Goal: Transaction & Acquisition: Purchase product/service

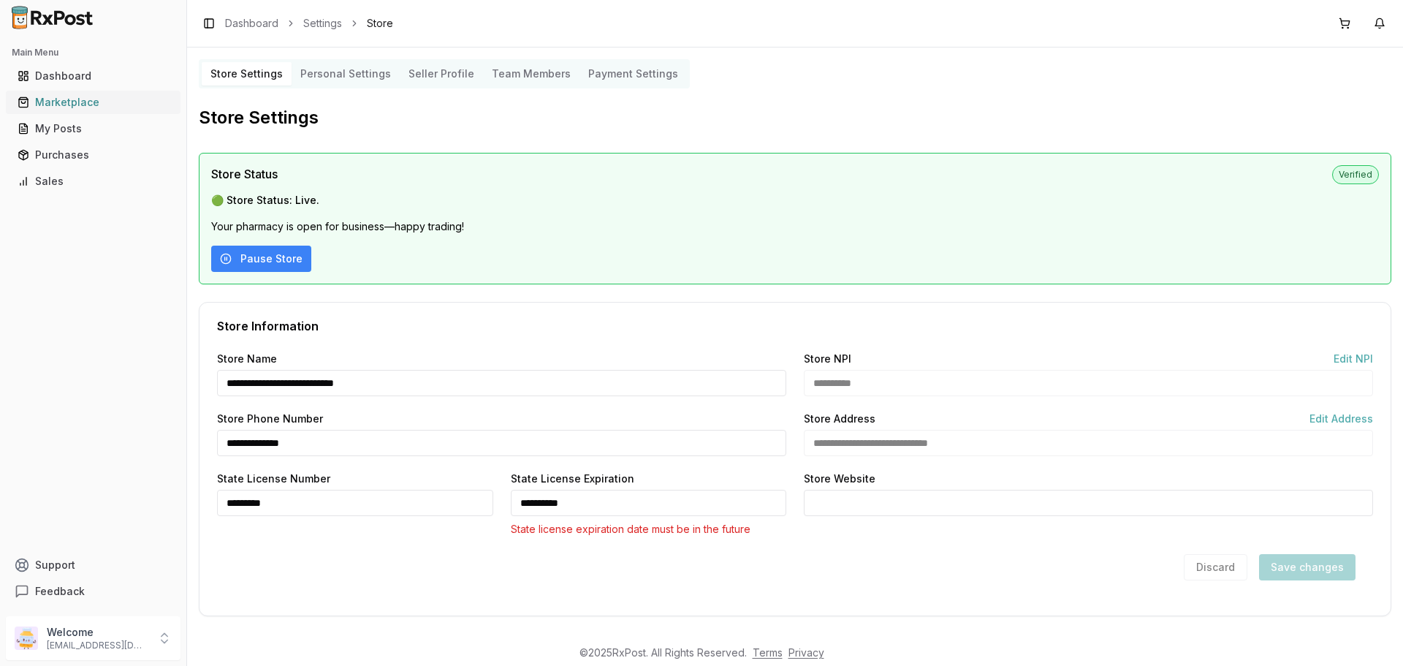
click at [96, 104] on div "Marketplace" at bounding box center [93, 102] width 151 height 15
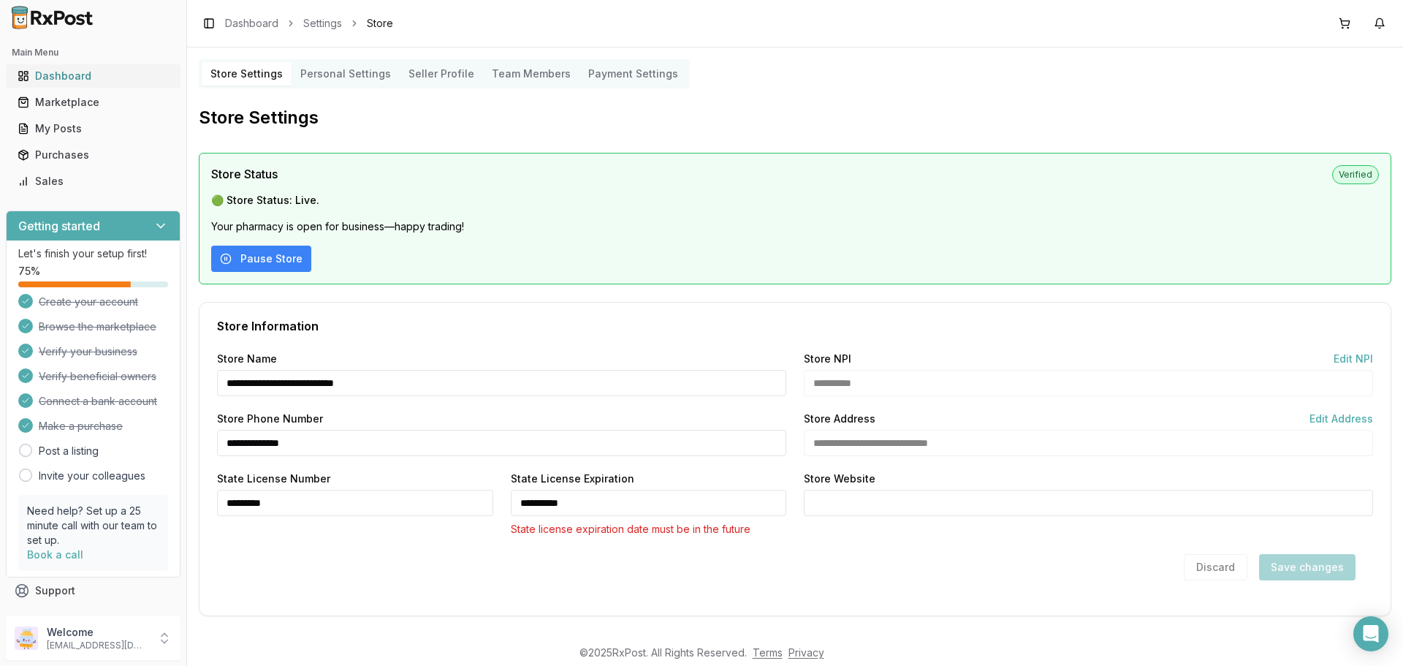
click at [86, 75] on div "Dashboard" at bounding box center [93, 76] width 151 height 15
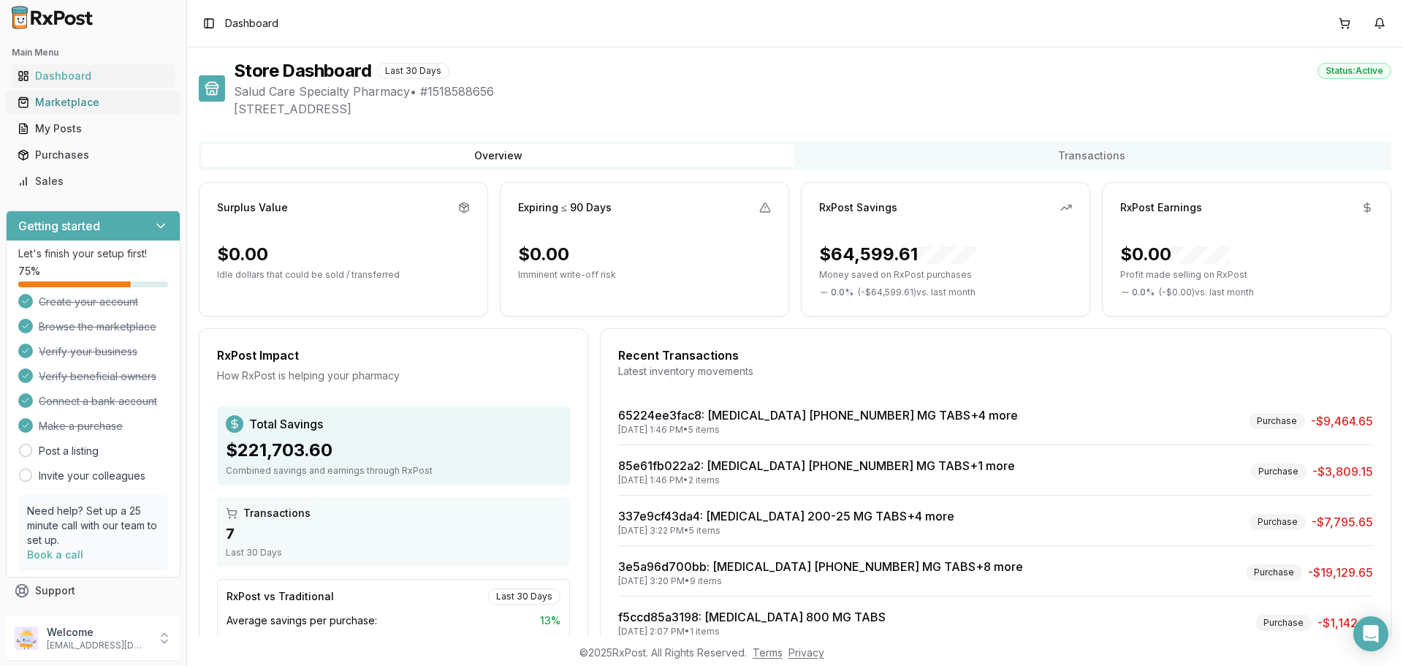
click at [67, 102] on div "Marketplace" at bounding box center [93, 102] width 151 height 15
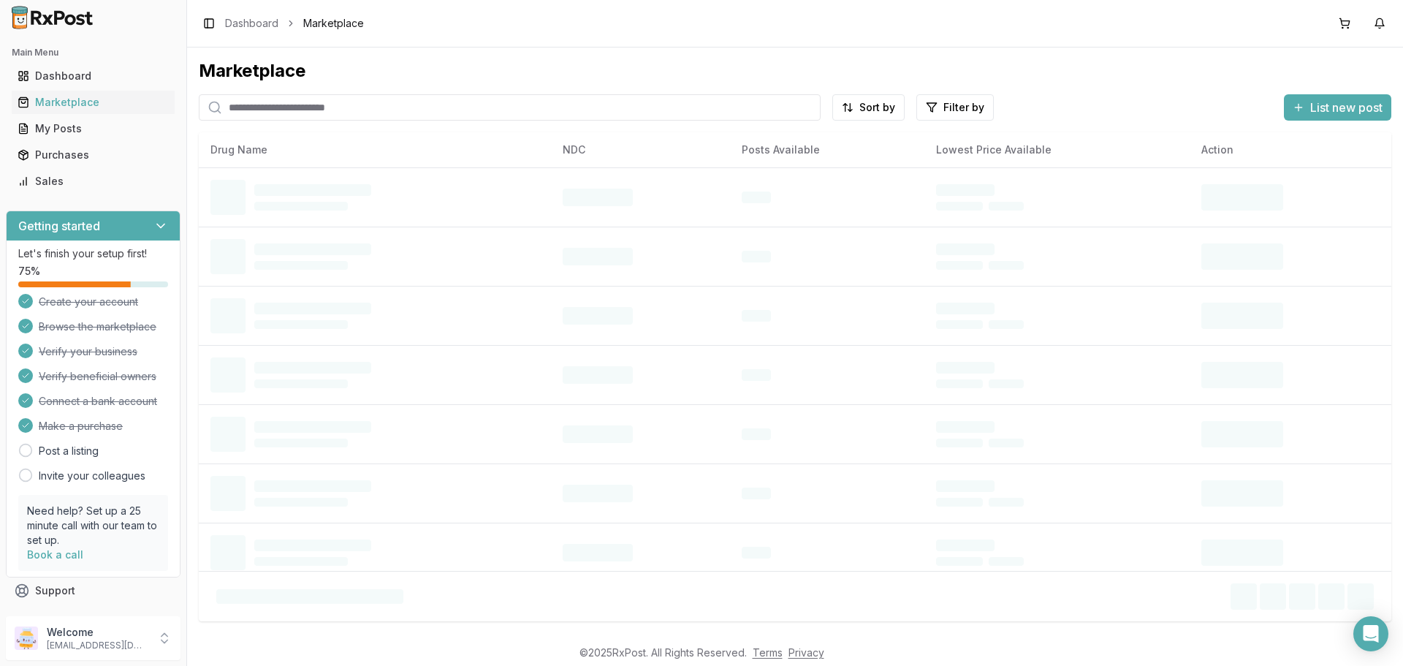
click at [372, 111] on input "search" at bounding box center [510, 107] width 622 height 26
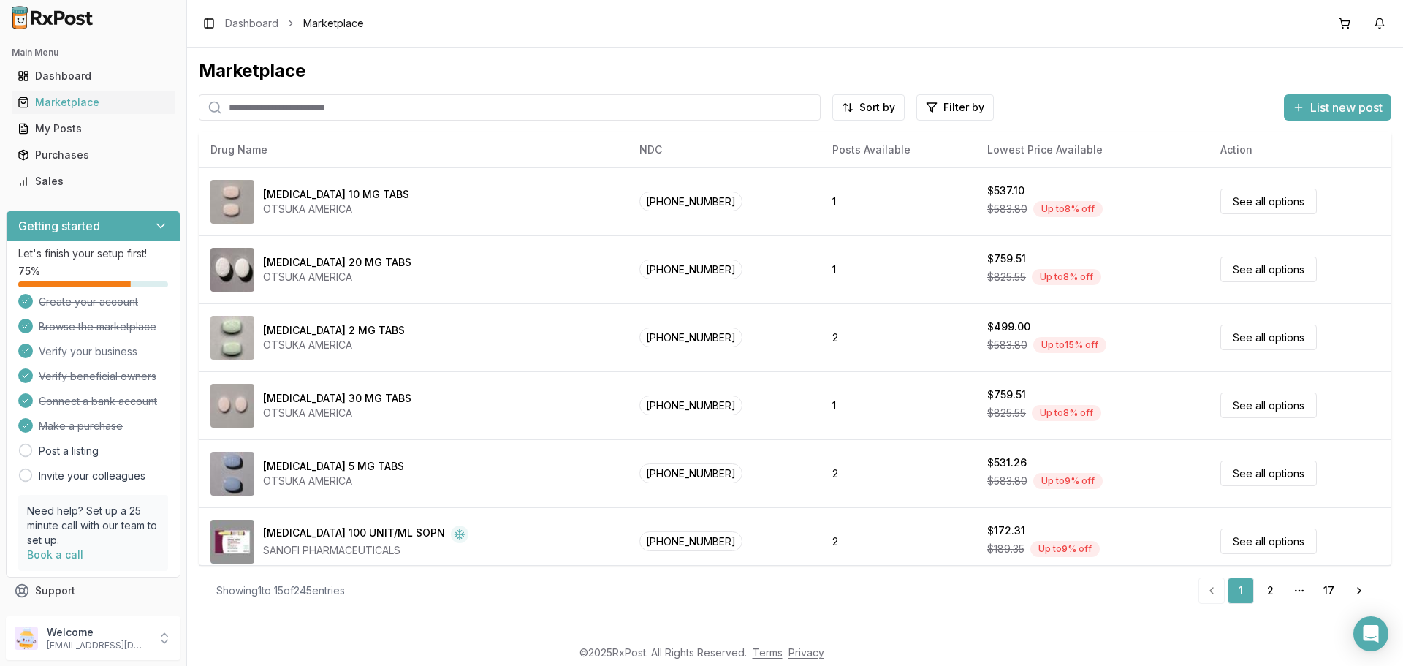
click at [309, 107] on input "search" at bounding box center [510, 107] width 622 height 26
type input "******"
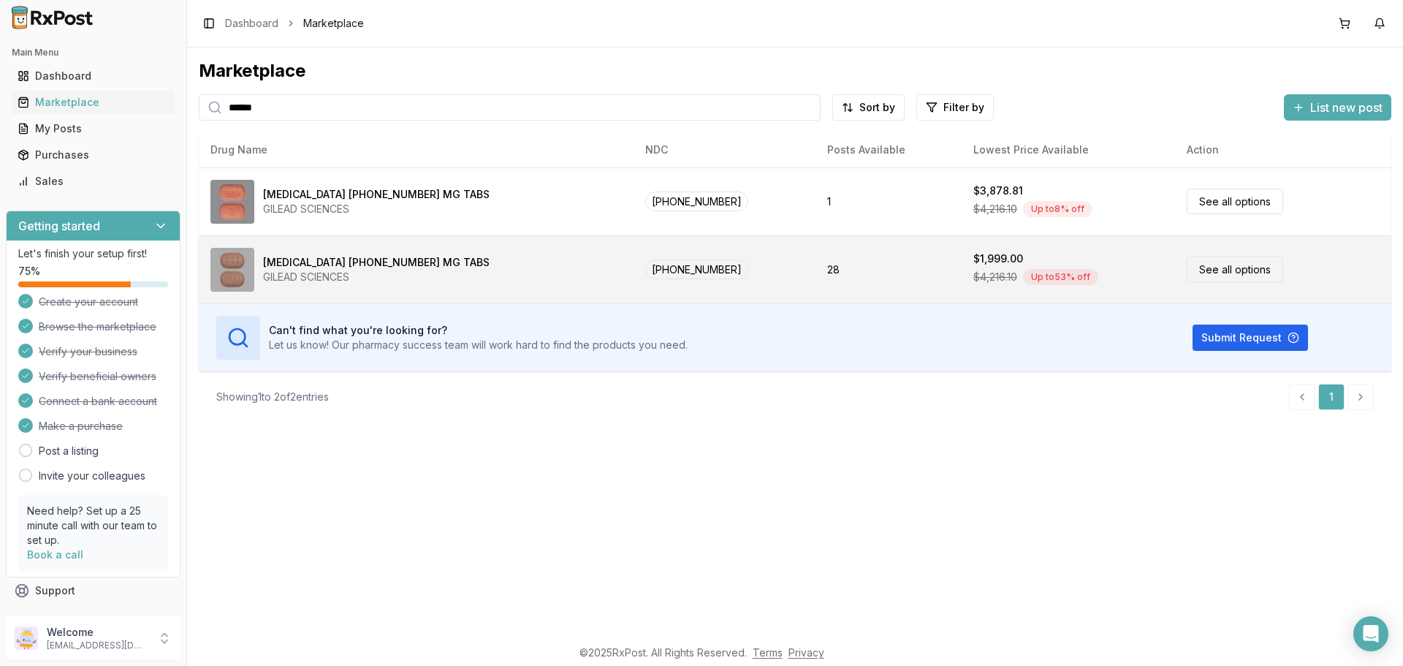
click at [1189, 266] on link "See all options" at bounding box center [1235, 269] width 96 height 26
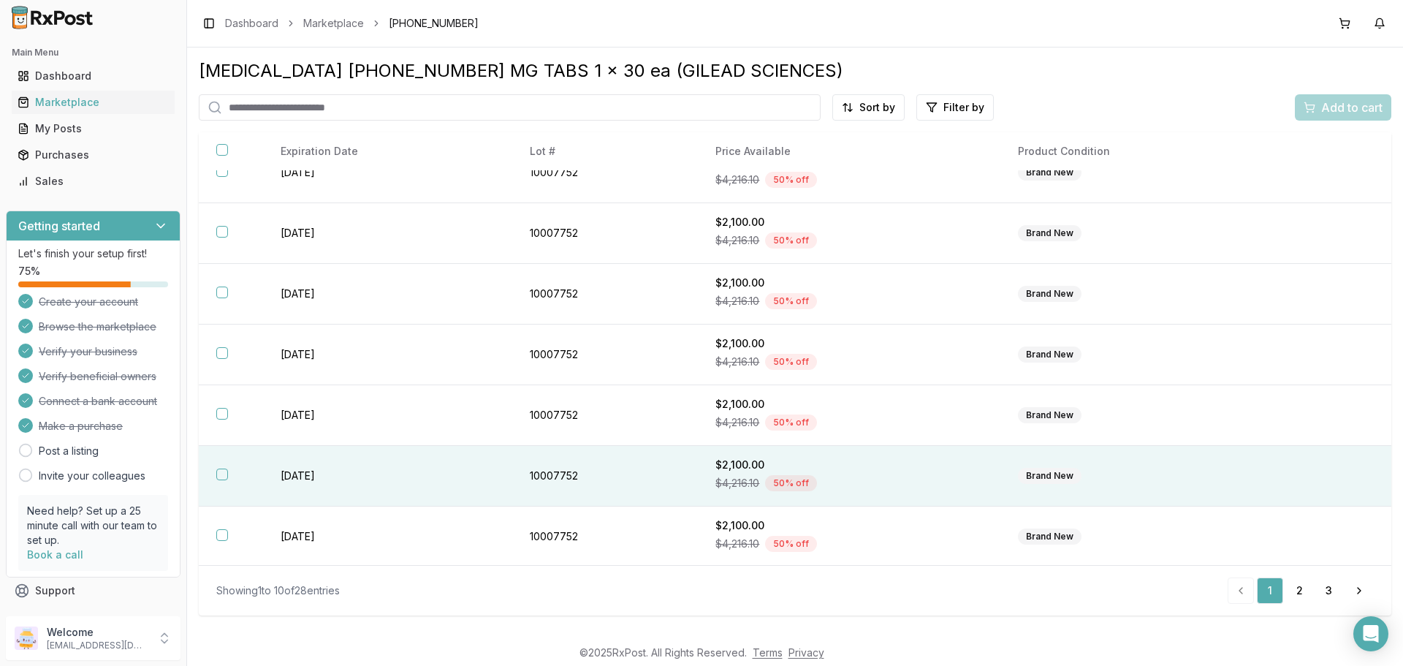
scroll to position [212, 0]
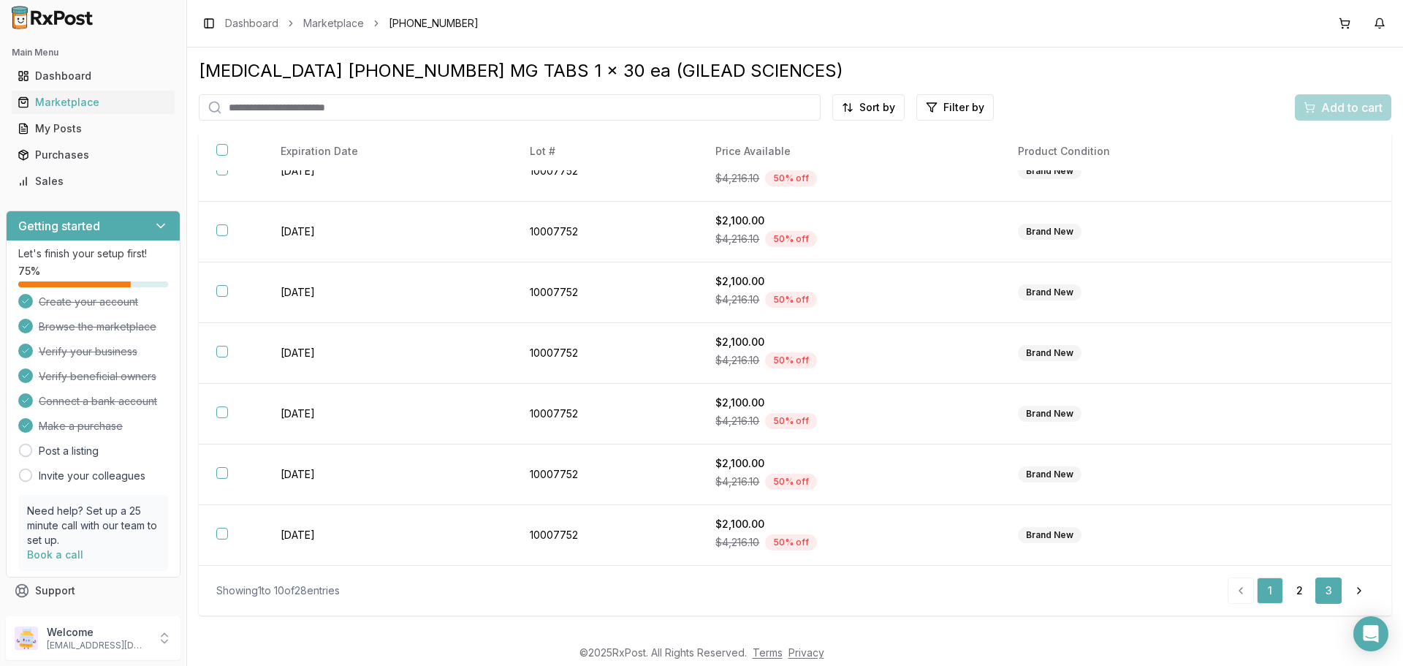
click at [1326, 598] on link "3" at bounding box center [1328, 590] width 26 height 26
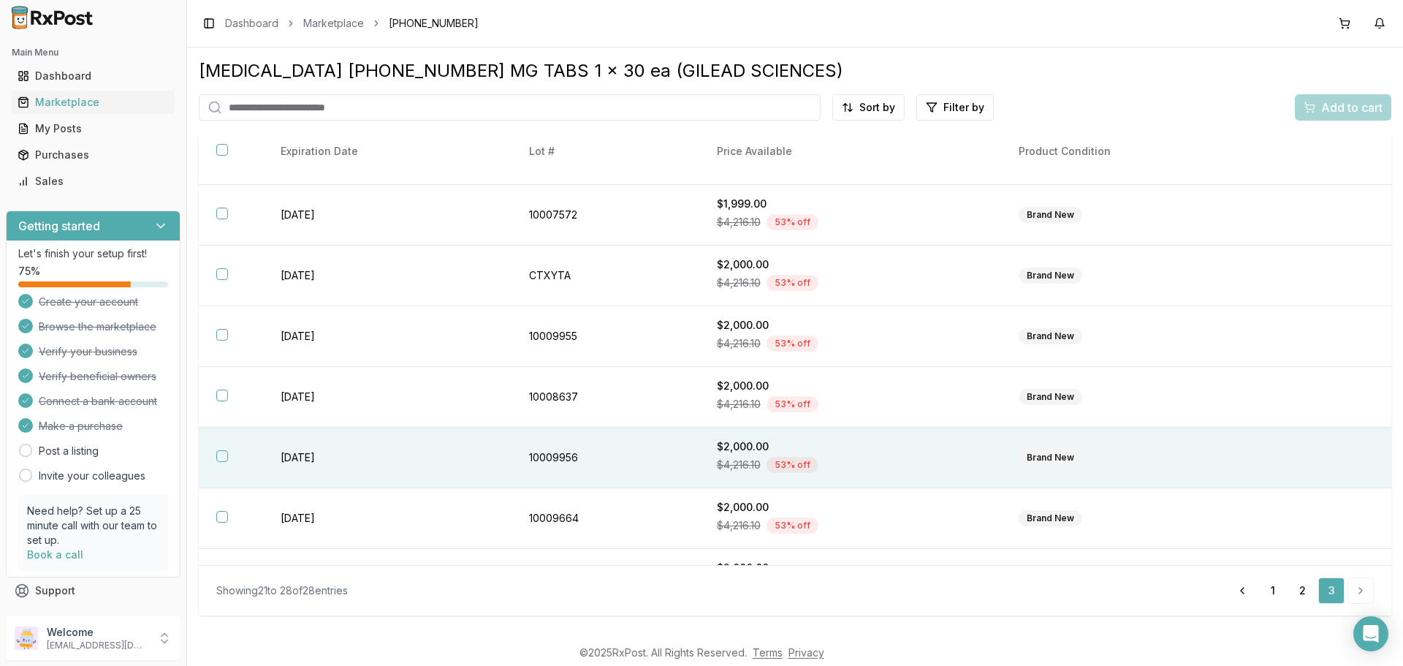
scroll to position [91, 0]
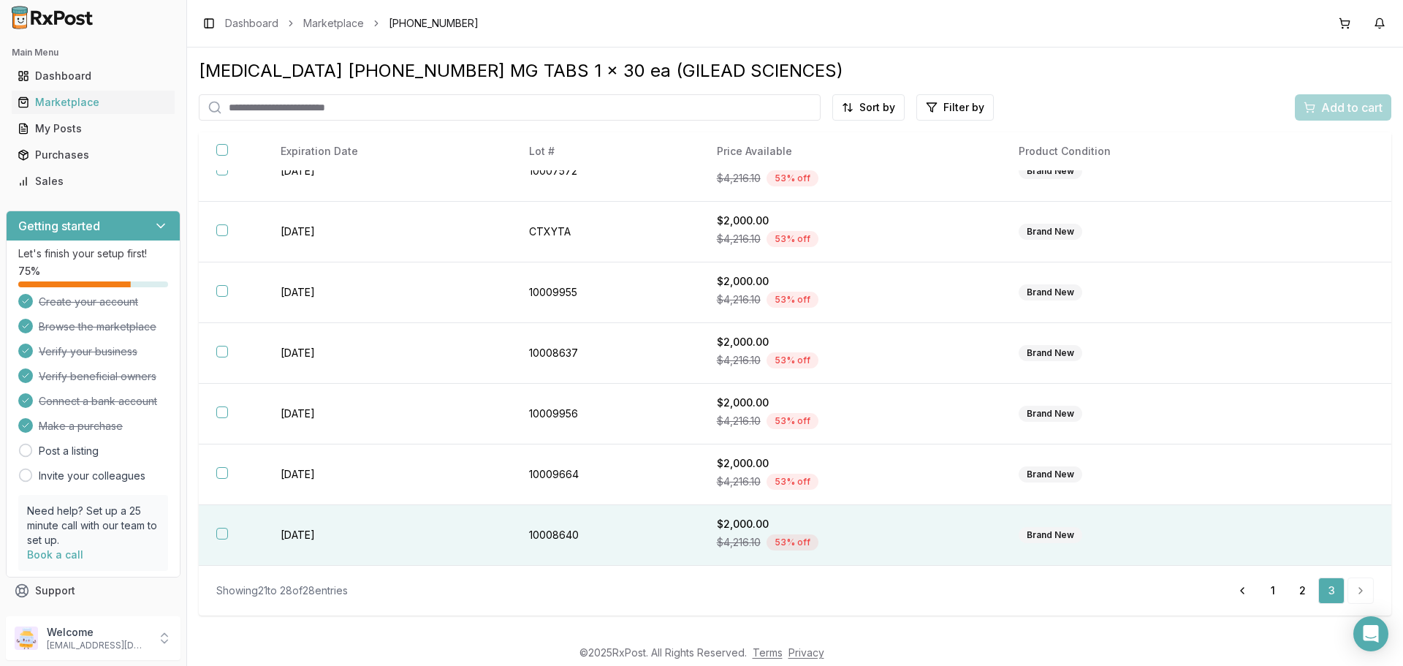
click at [215, 530] on th at bounding box center [231, 535] width 64 height 61
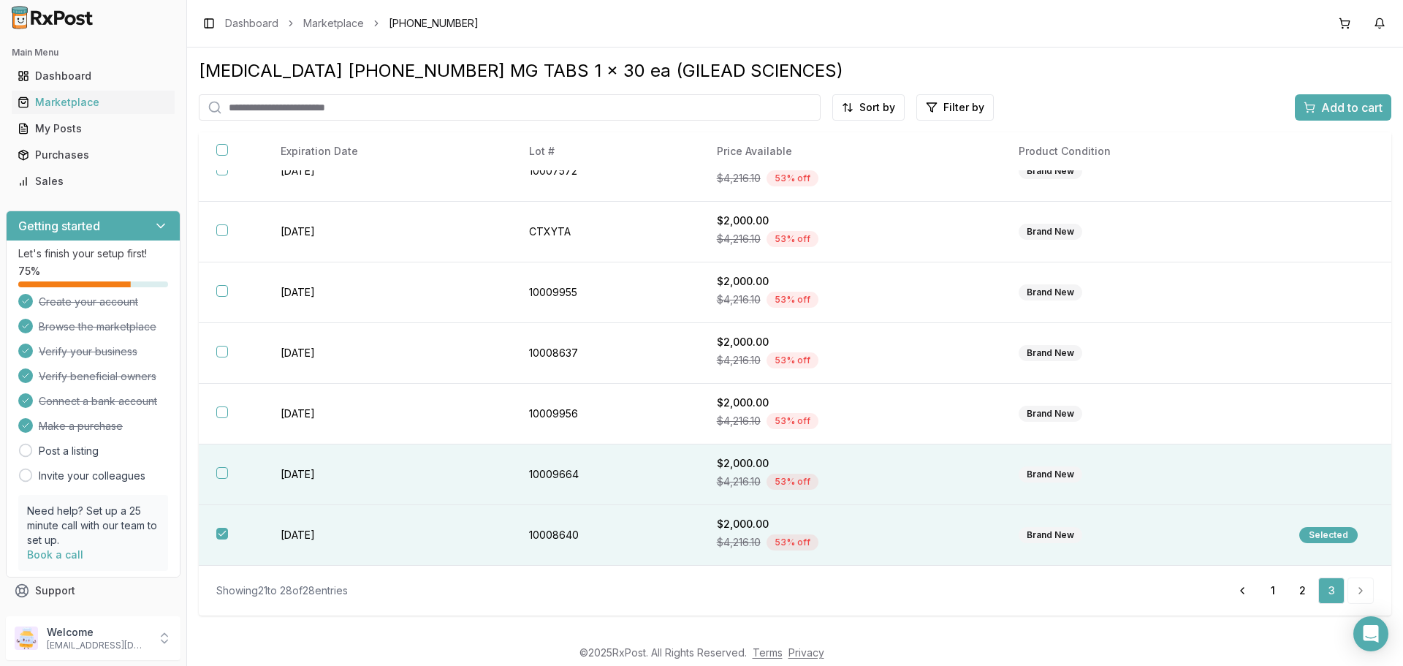
click at [215, 483] on th at bounding box center [231, 474] width 64 height 61
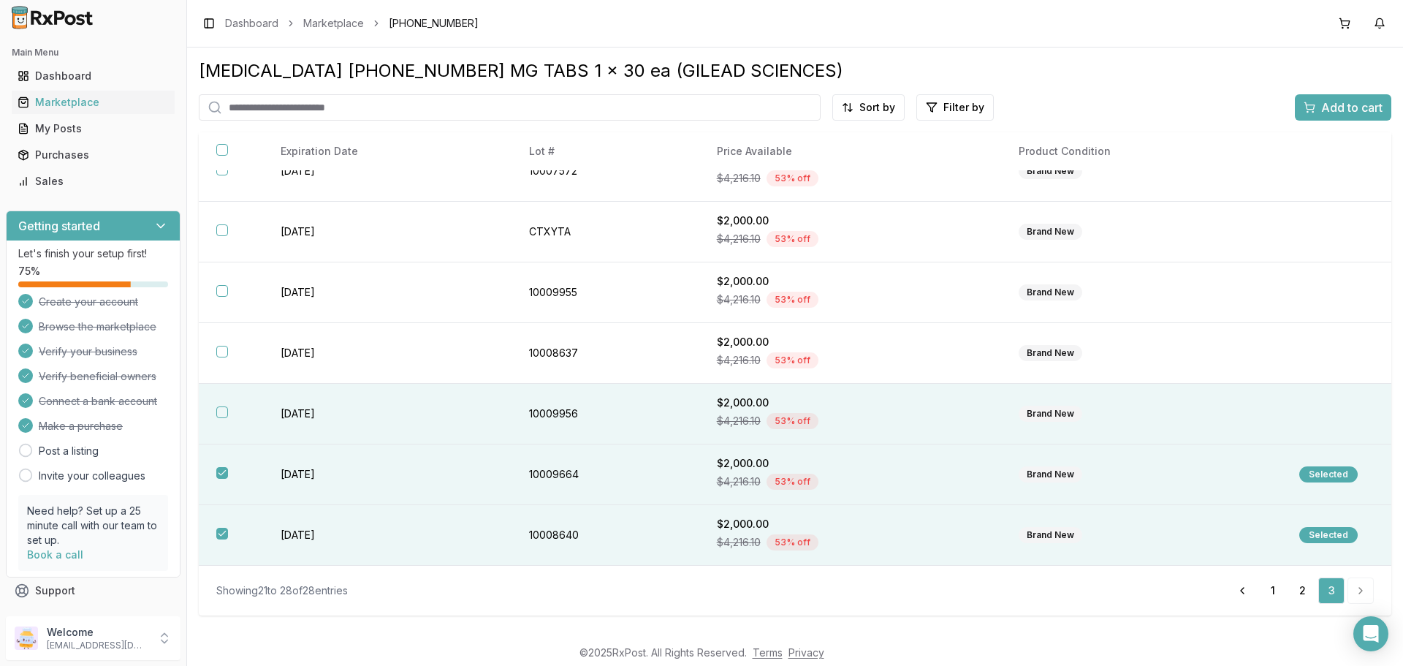
click at [218, 427] on th at bounding box center [231, 414] width 64 height 61
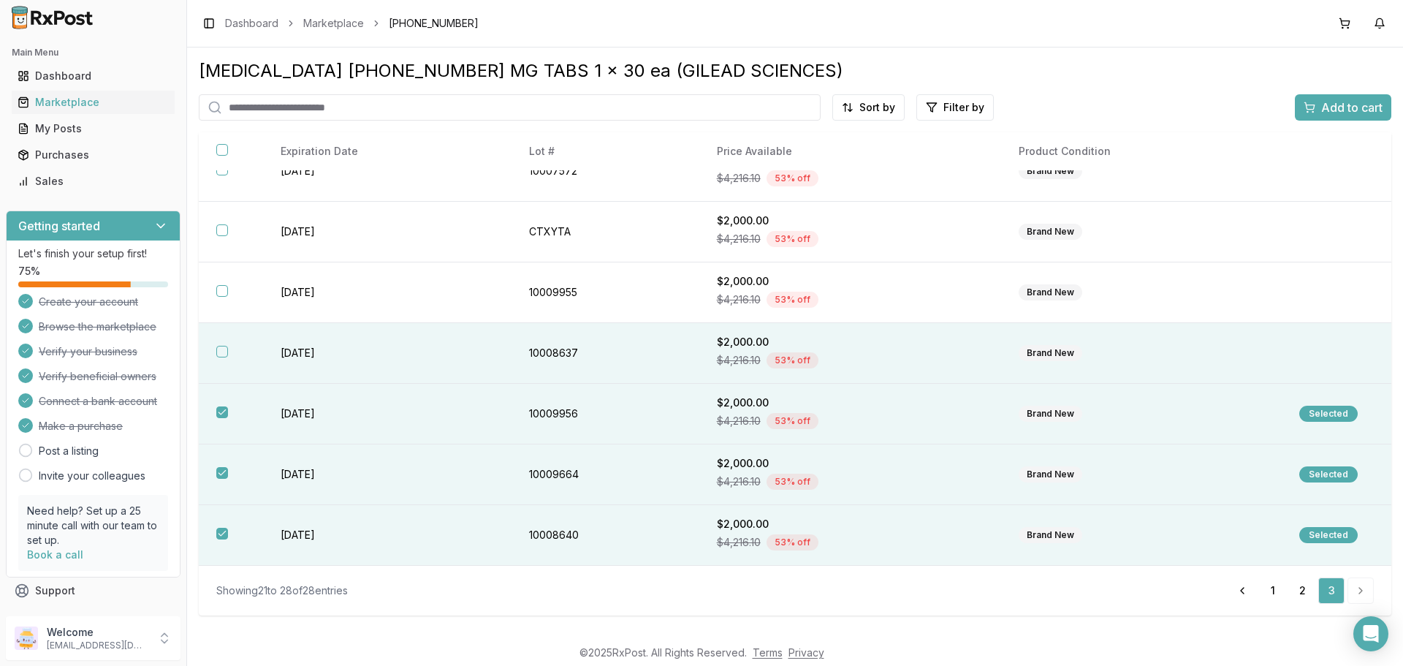
click at [221, 359] on th at bounding box center [231, 353] width 64 height 61
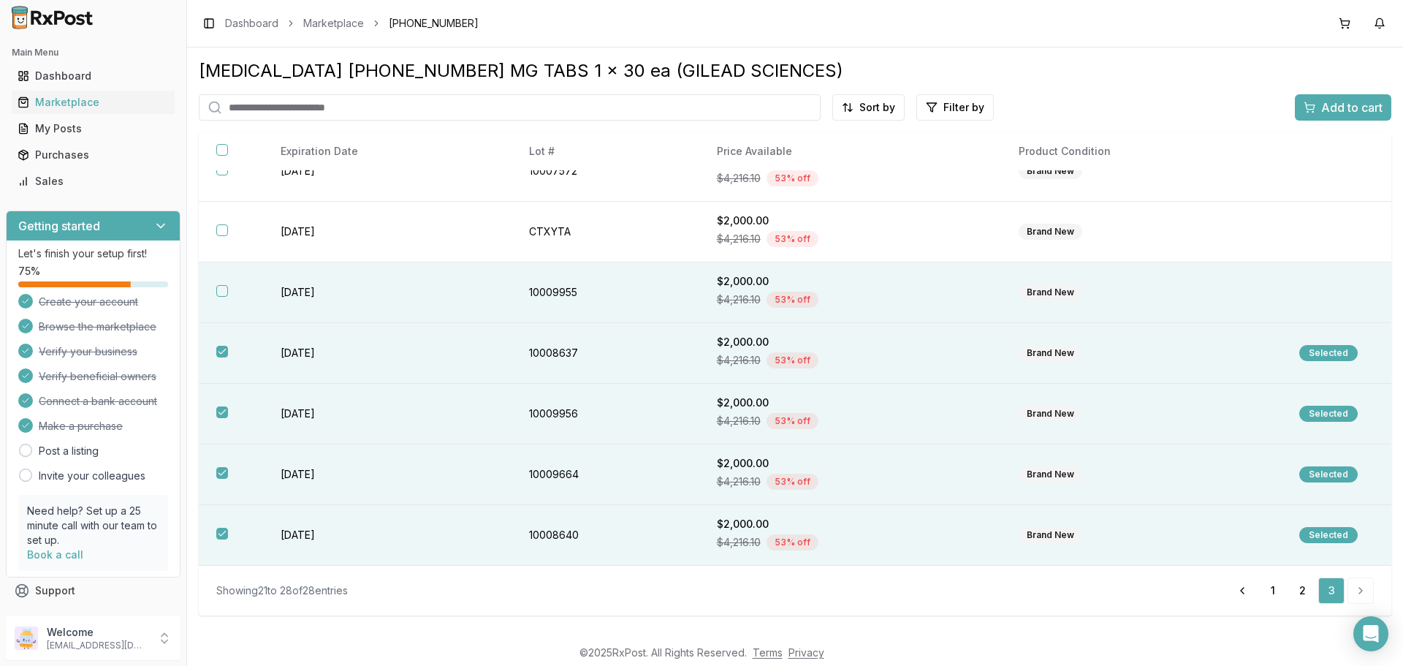
click at [224, 300] on th at bounding box center [231, 292] width 64 height 61
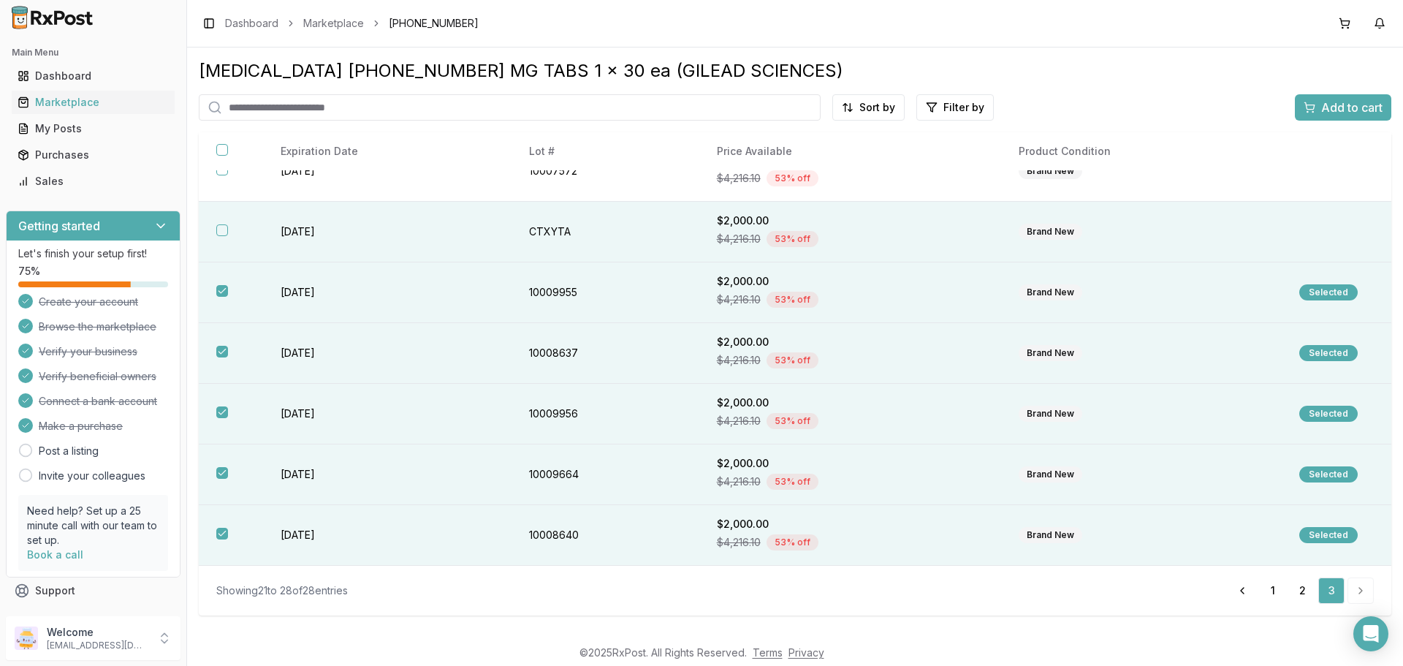
click at [226, 226] on button "button" at bounding box center [222, 230] width 12 height 12
click at [1336, 110] on span "Add to cart" at bounding box center [1351, 108] width 61 height 18
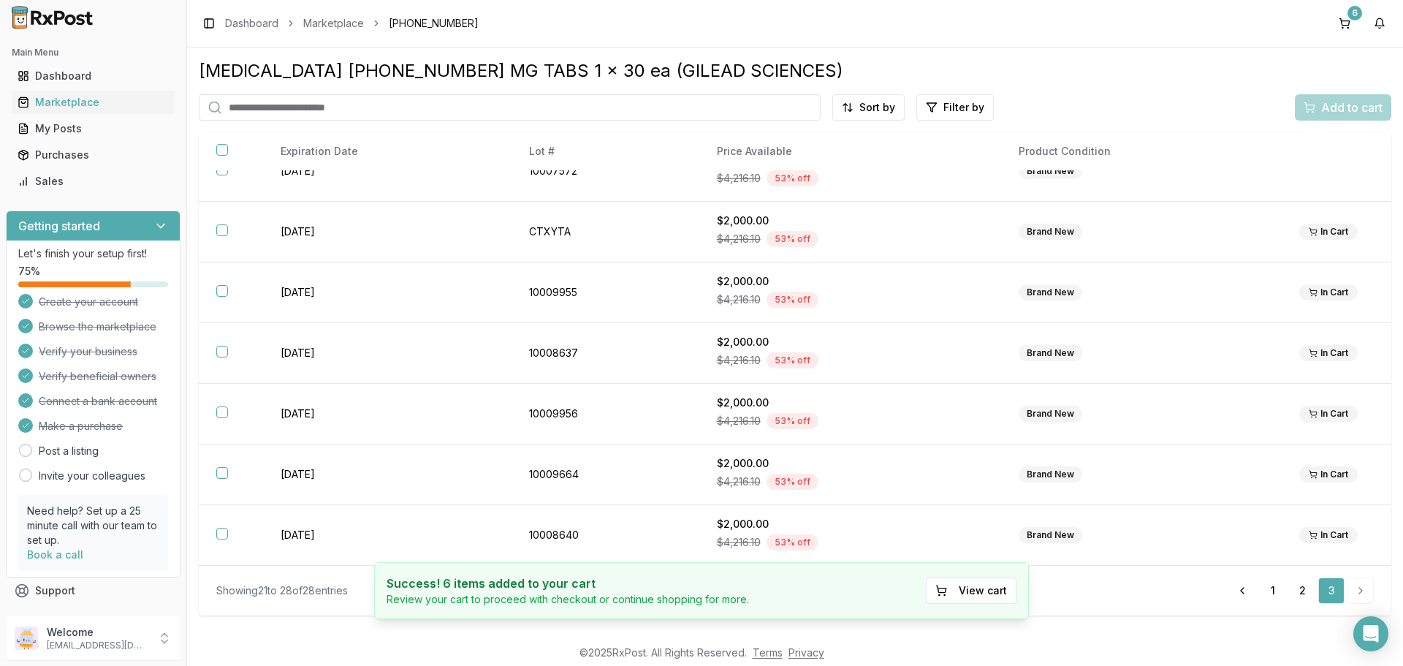
click at [284, 99] on input "search" at bounding box center [510, 107] width 622 height 26
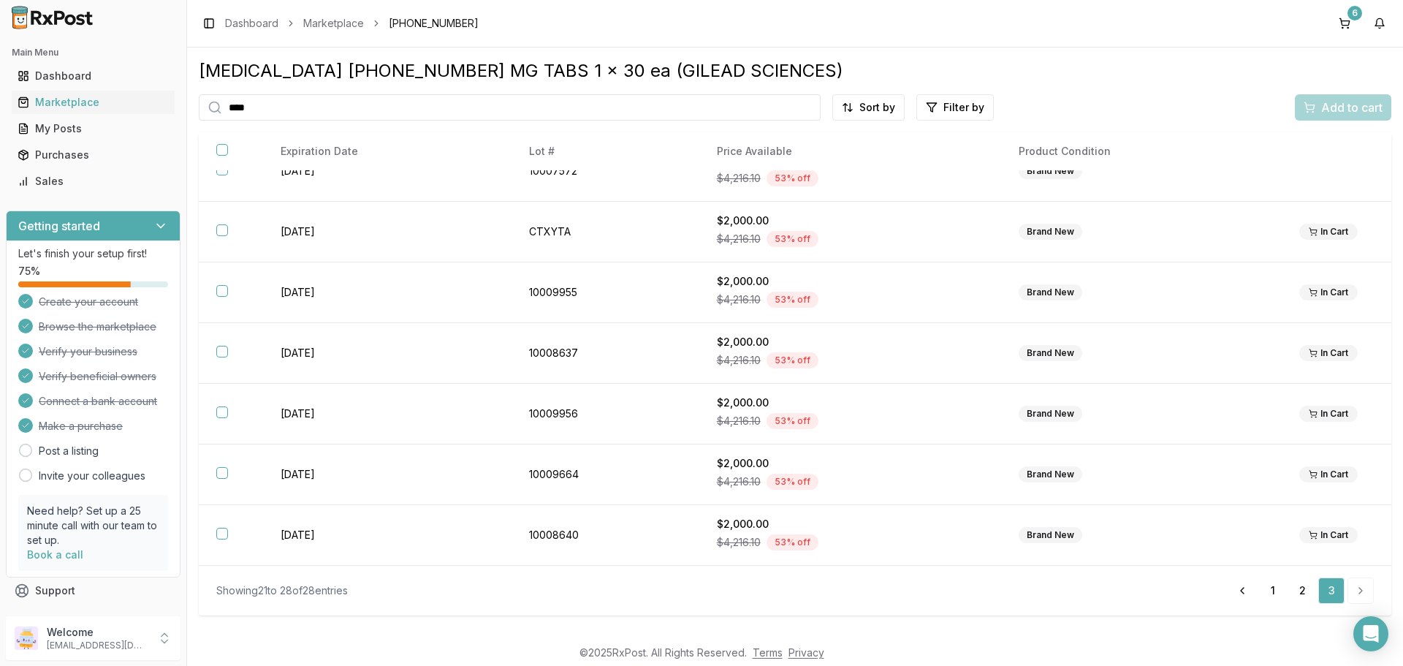
type input "****"
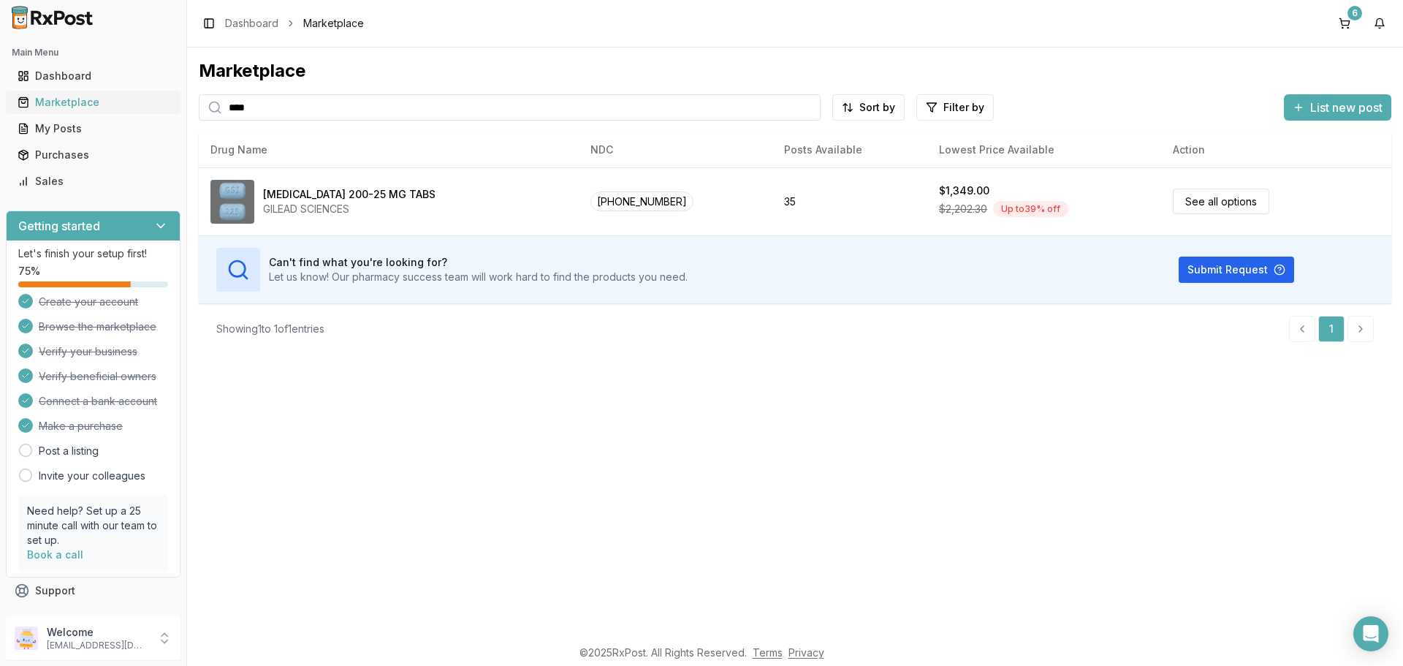
drag, startPoint x: 308, startPoint y: 91, endPoint x: 153, endPoint y: 97, distance: 154.3
click at [153, 97] on div "Main Menu Dashboard Marketplace My Posts Purchases Sales Getting started Let's …" at bounding box center [701, 333] width 1403 height 666
drag, startPoint x: 274, startPoint y: 99, endPoint x: 177, endPoint y: 104, distance: 97.4
click at [177, 104] on div "Main Menu Dashboard Marketplace My Posts Purchases Sales Getting started Let's …" at bounding box center [701, 333] width 1403 height 666
type input "*******"
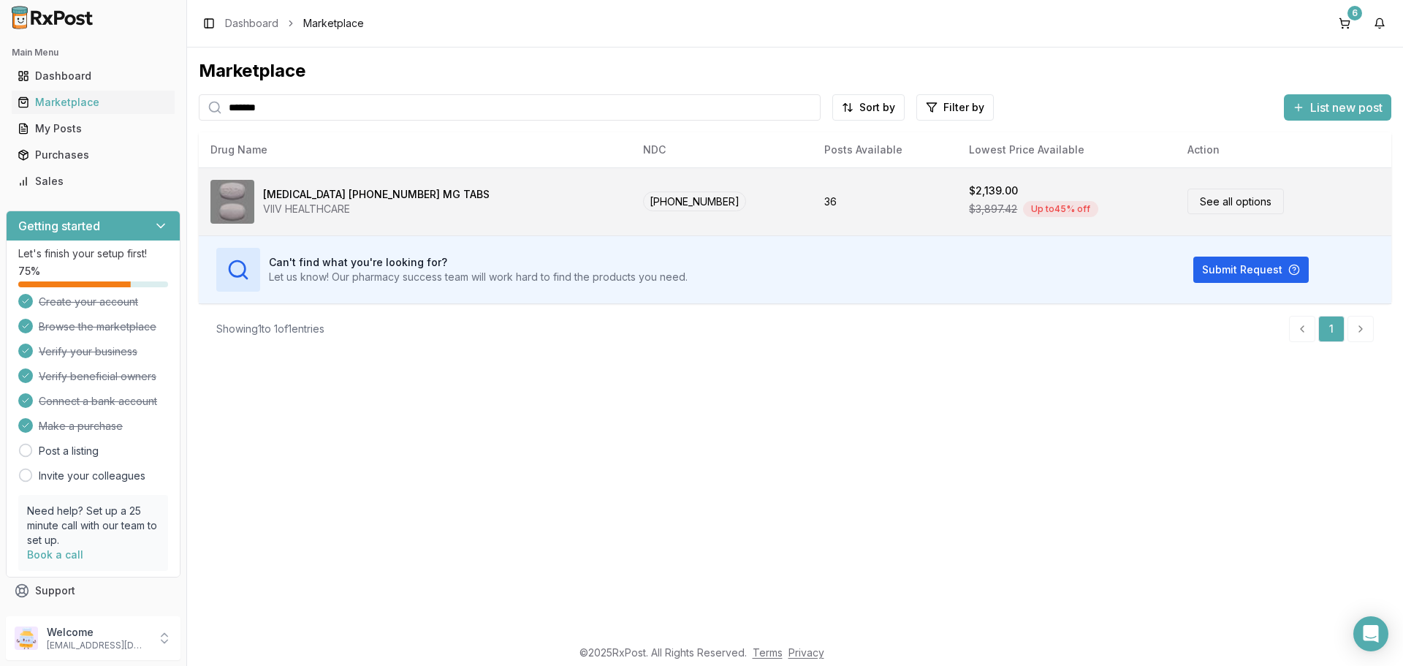
click at [1187, 200] on link "See all options" at bounding box center [1235, 202] width 96 height 26
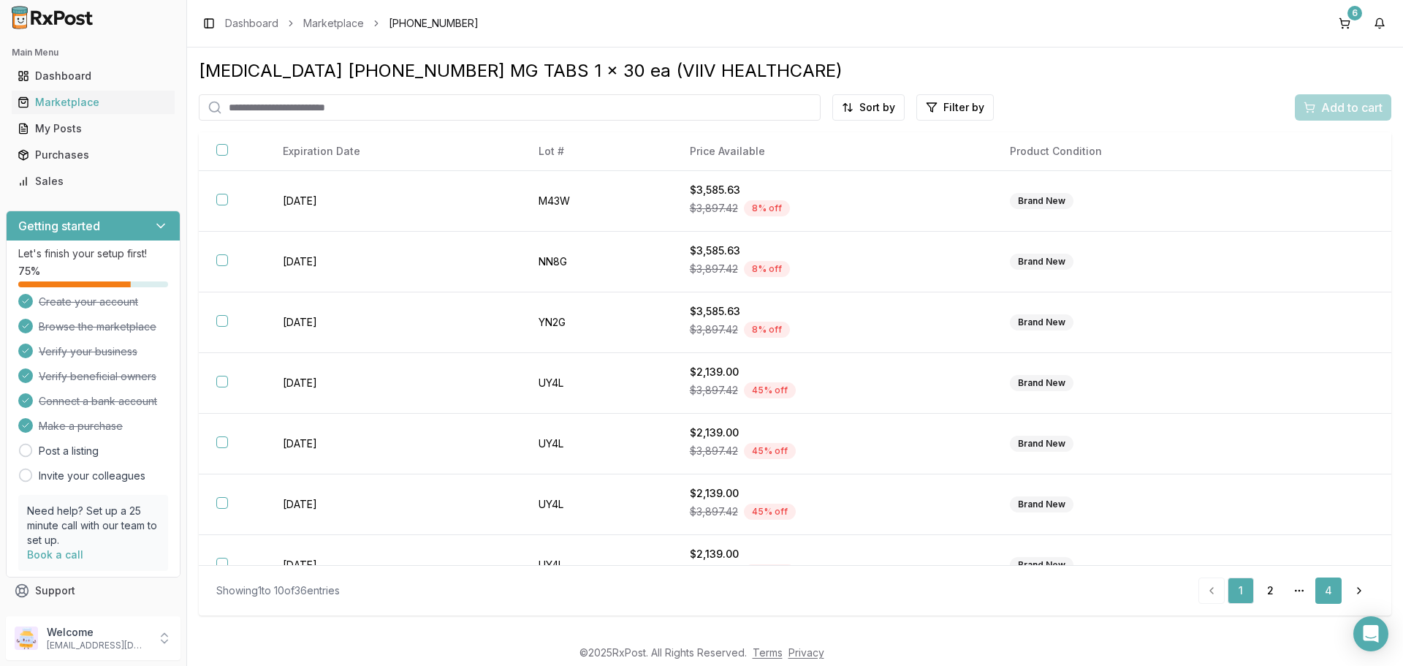
click at [1324, 584] on link "4" at bounding box center [1328, 590] width 26 height 26
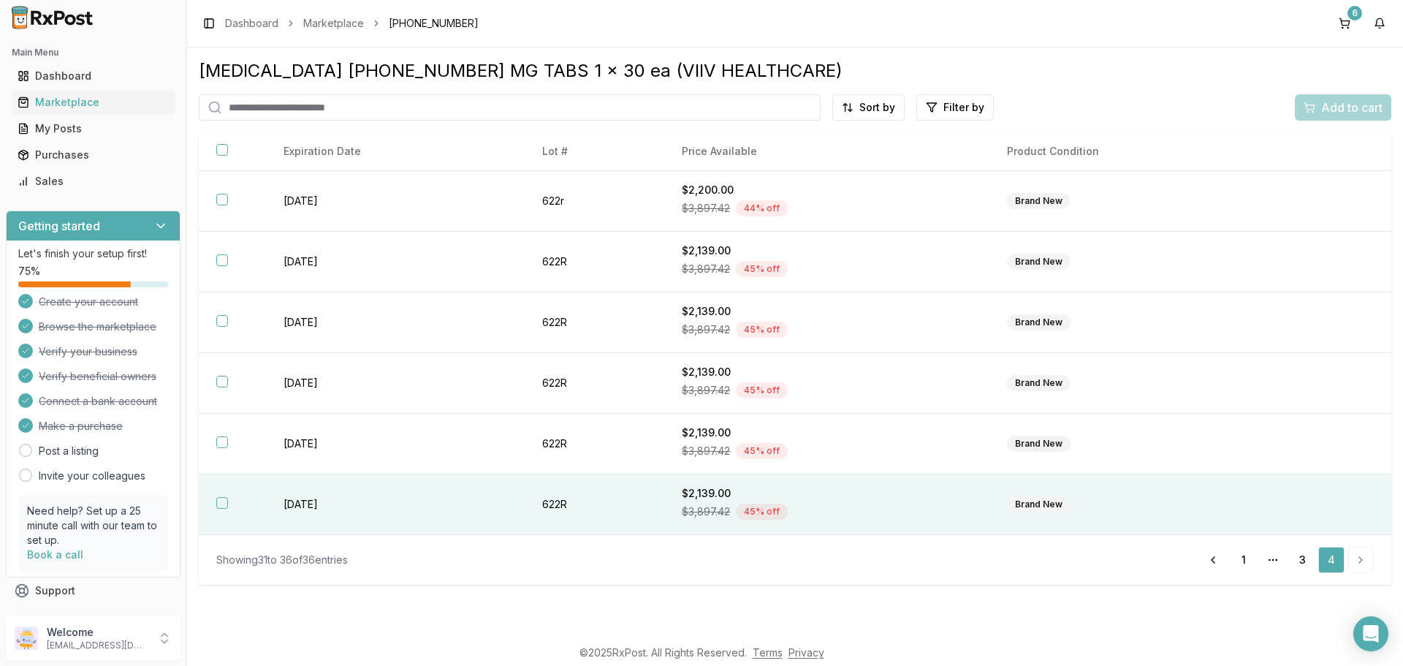
click at [204, 502] on th at bounding box center [232, 504] width 67 height 61
click at [1316, 114] on div "Add to cart" at bounding box center [1342, 108] width 79 height 18
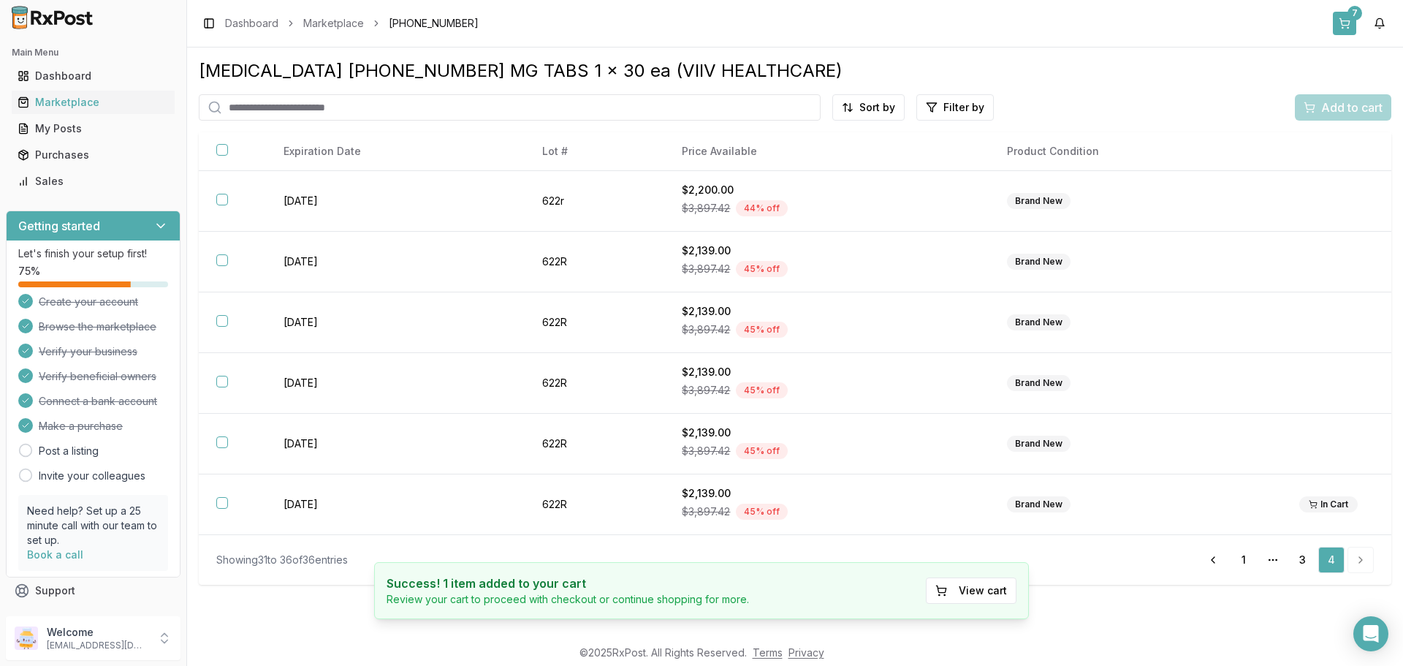
click at [1347, 26] on button "7" at bounding box center [1344, 23] width 23 height 23
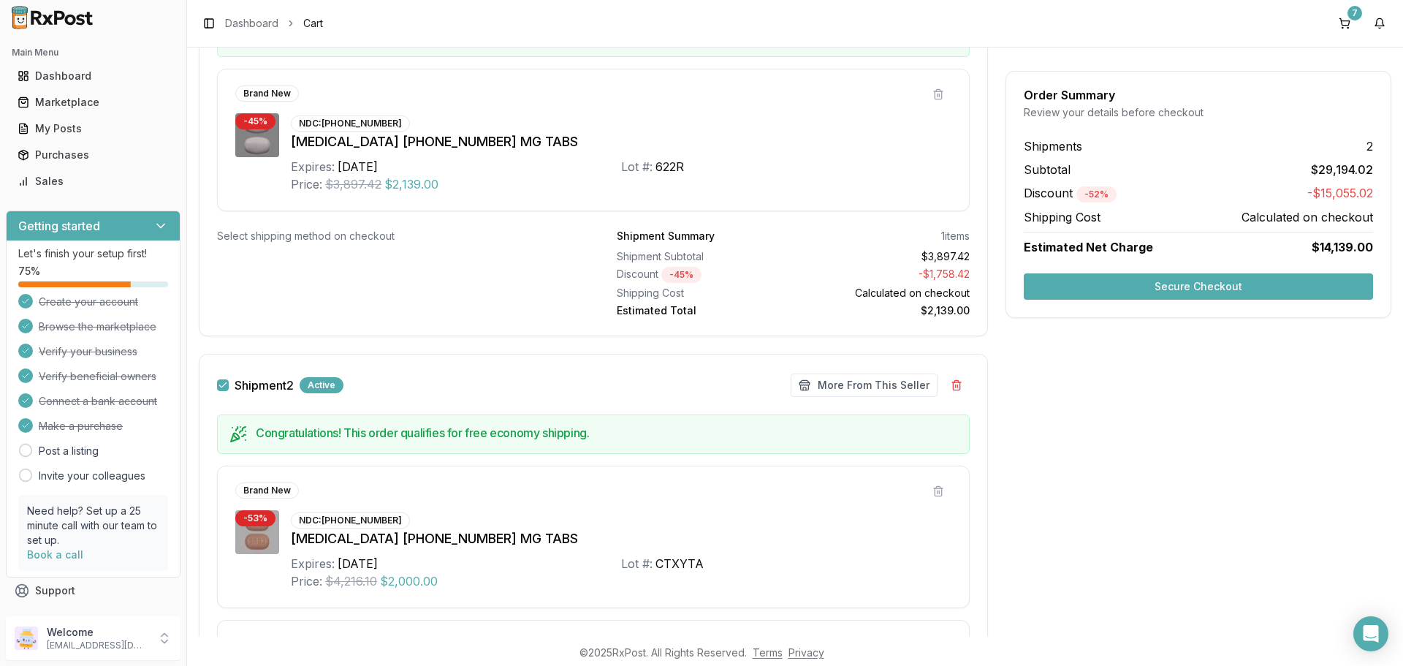
scroll to position [307, 0]
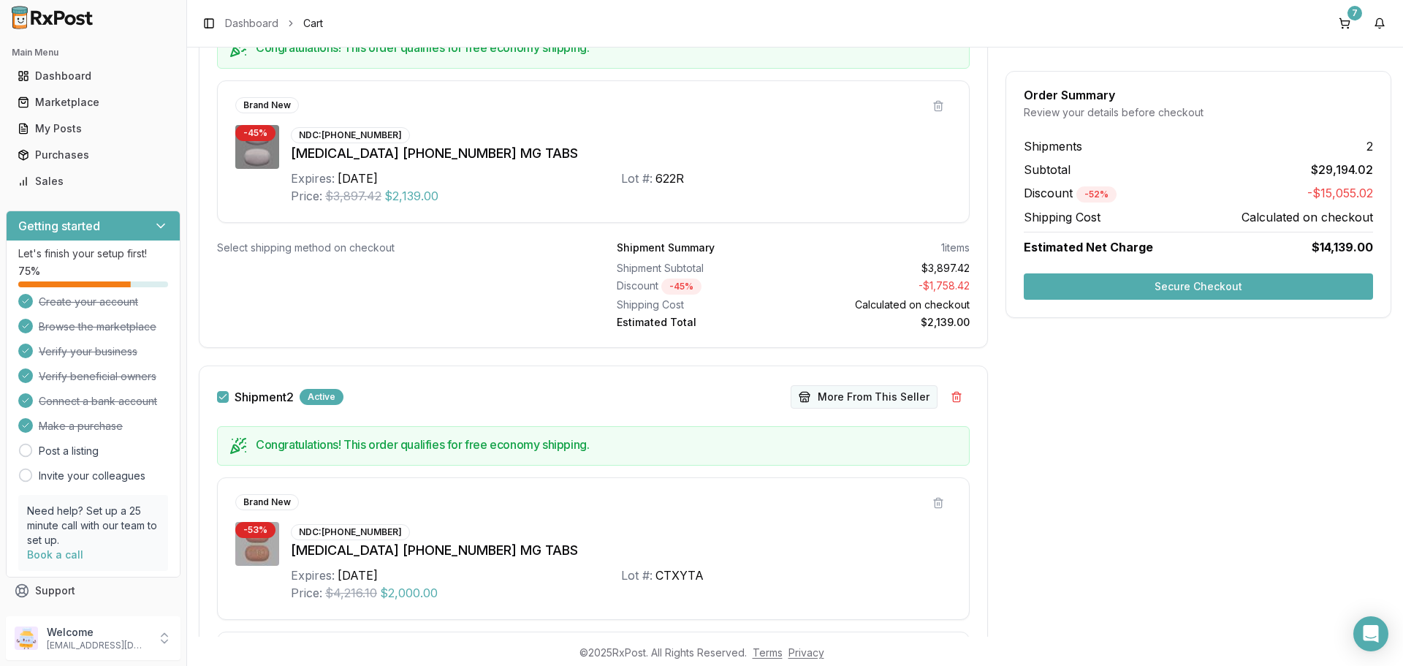
click at [880, 396] on button "More From This Seller" at bounding box center [864, 396] width 147 height 23
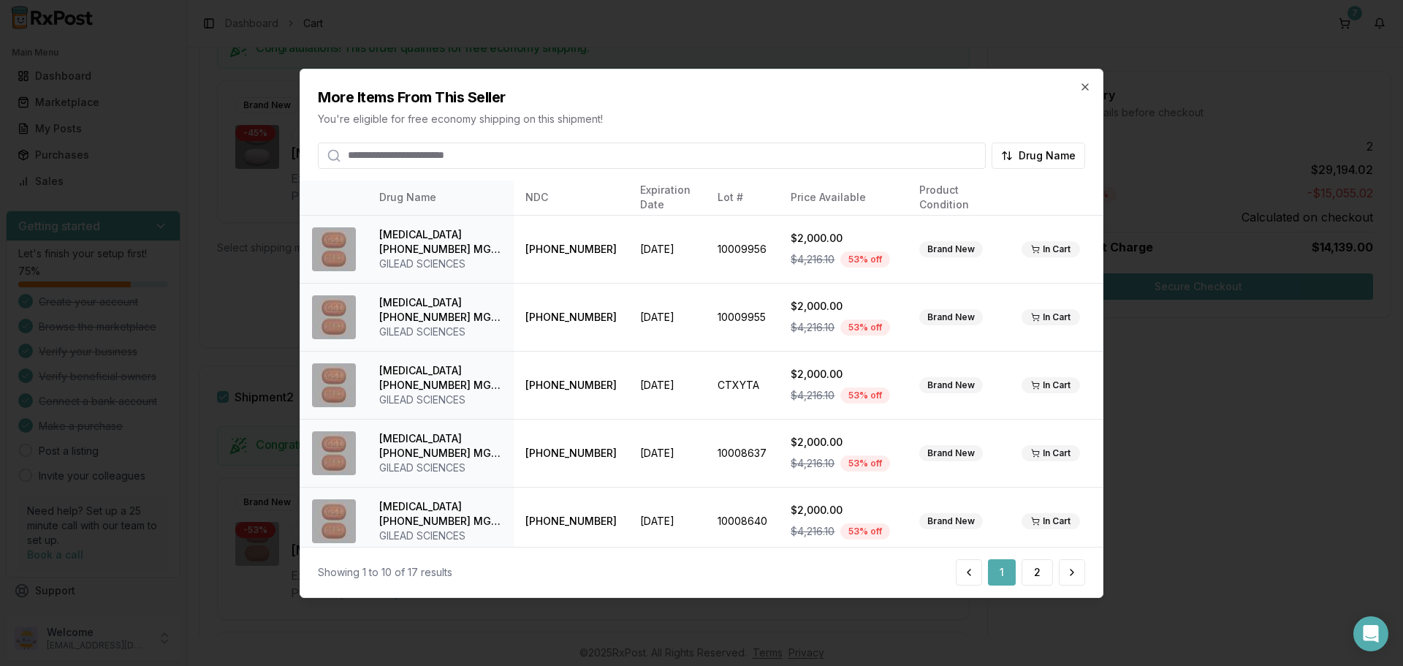
click at [614, 173] on div "More Items From This Seller You're eligible for free economy shipping on this s…" at bounding box center [702, 332] width 804 height 529
click at [606, 169] on div "More Items From This Seller You're eligible for free economy shipping on this s…" at bounding box center [702, 332] width 804 height 529
click at [549, 161] on input "search" at bounding box center [652, 155] width 668 height 26
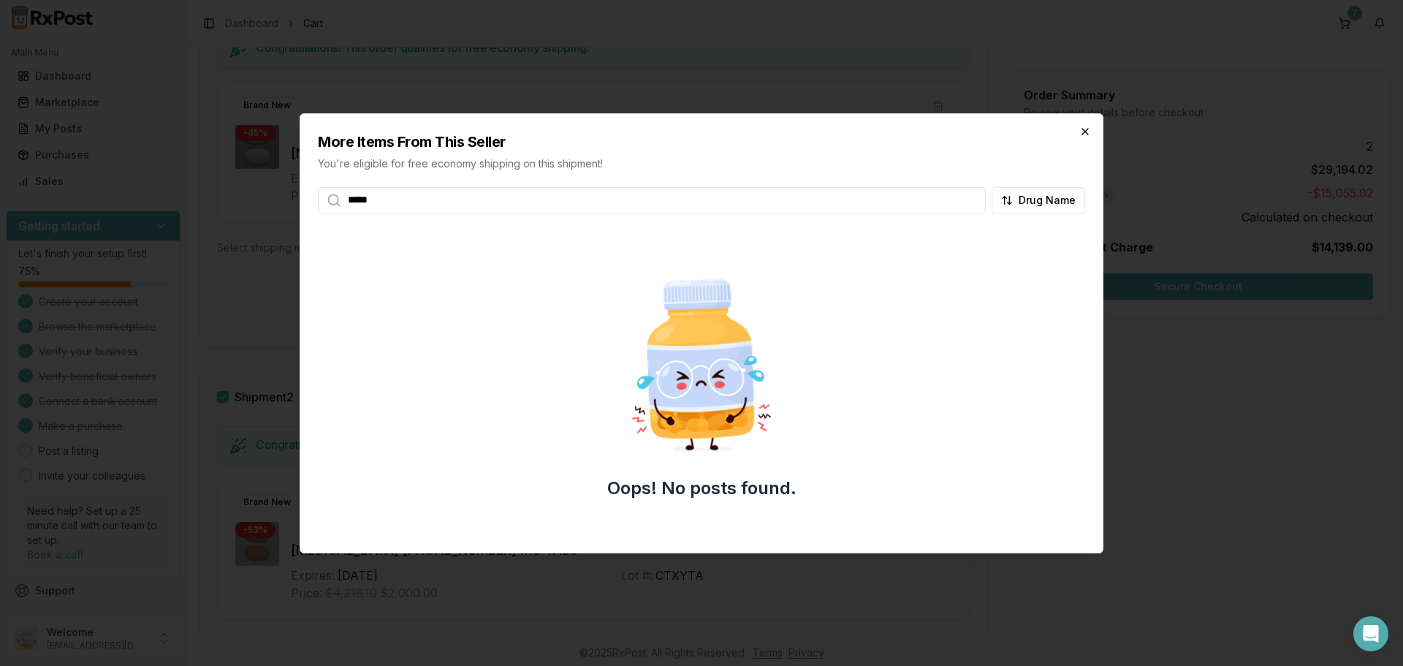
type input "*****"
click at [1089, 127] on icon "button" at bounding box center [1085, 132] width 12 height 12
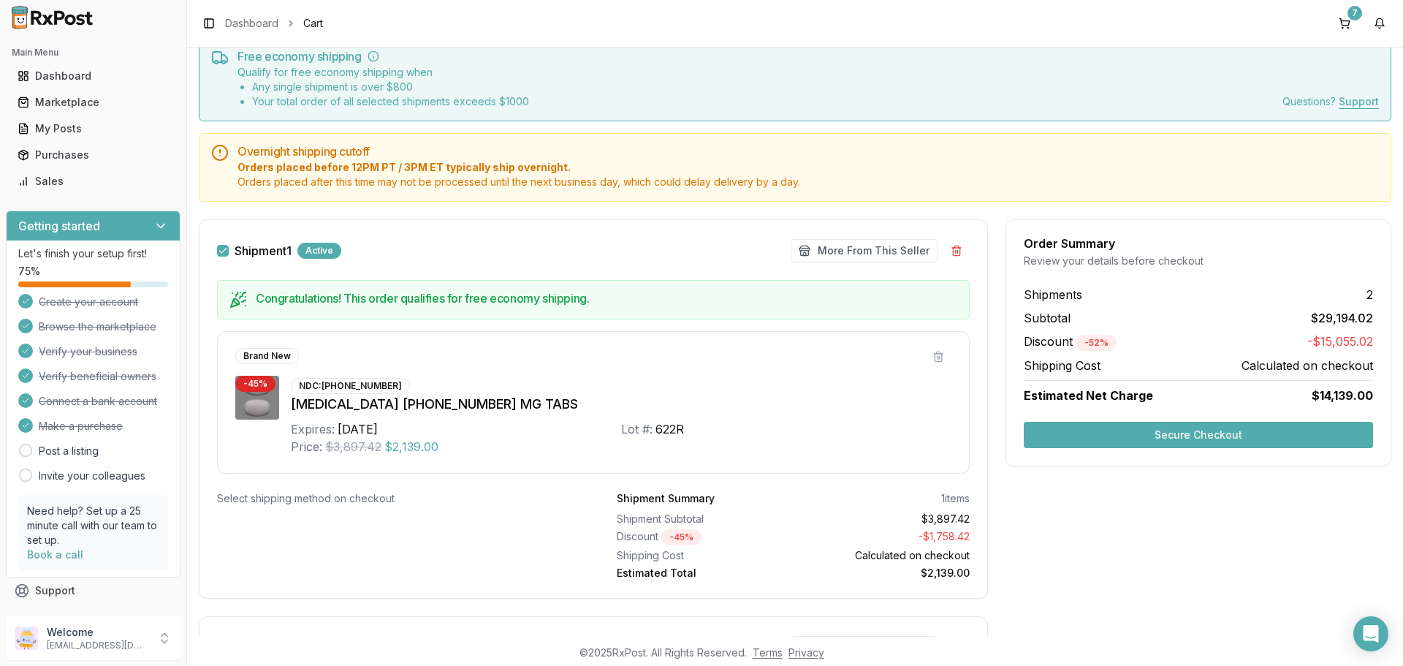
scroll to position [0, 0]
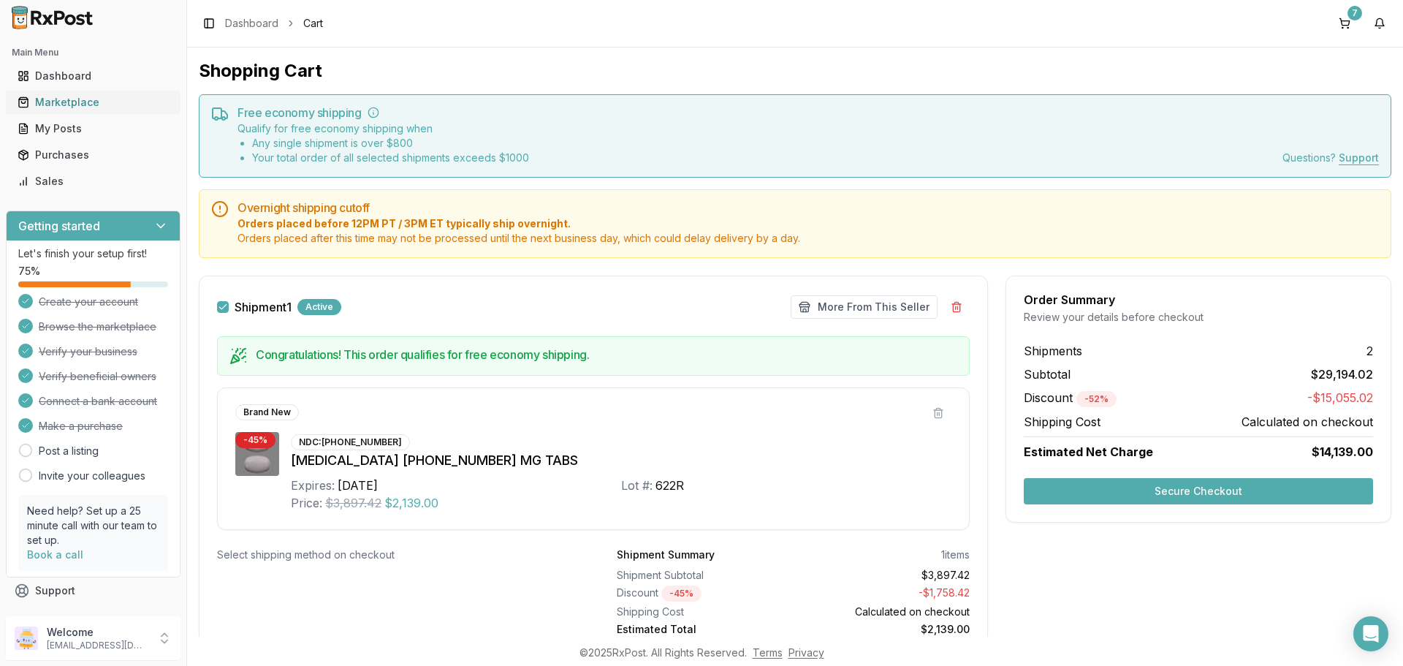
click at [81, 112] on link "Marketplace" at bounding box center [93, 102] width 163 height 26
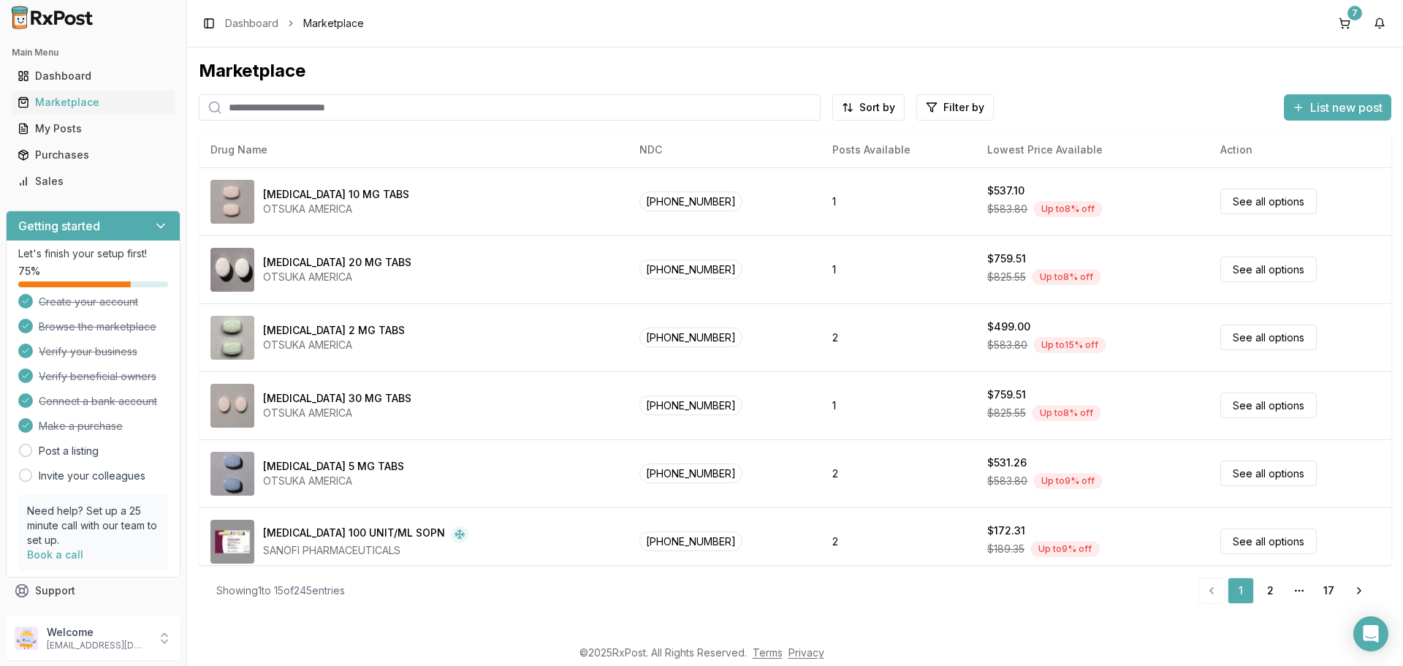
click at [303, 99] on input "search" at bounding box center [510, 107] width 622 height 26
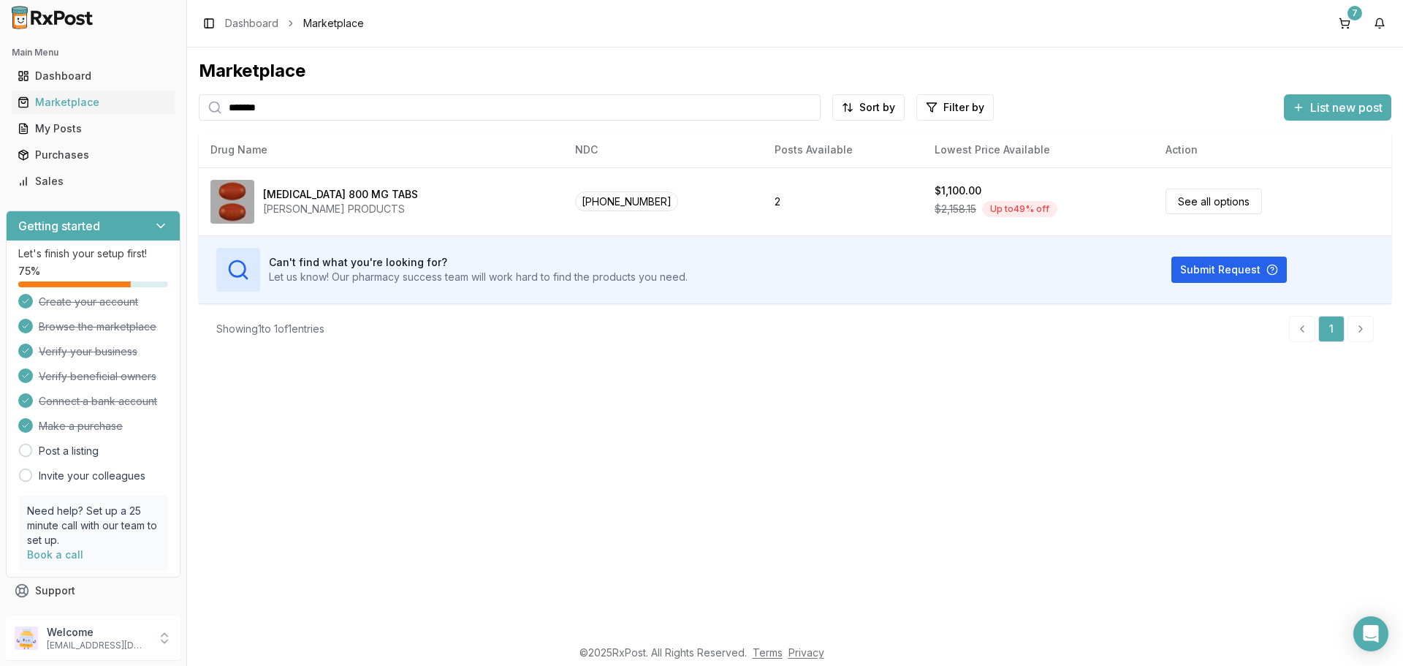
click at [404, 91] on div "Marketplace ******* Sort by Filter by List new post Card Table NDC: 59676-0566-…" at bounding box center [795, 206] width 1192 height 294
drag, startPoint x: 392, startPoint y: 102, endPoint x: 79, endPoint y: 148, distance: 316.9
click at [79, 148] on div "Main Menu Dashboard Marketplace My Posts Purchases Sales Getting started Let's …" at bounding box center [701, 333] width 1403 height 666
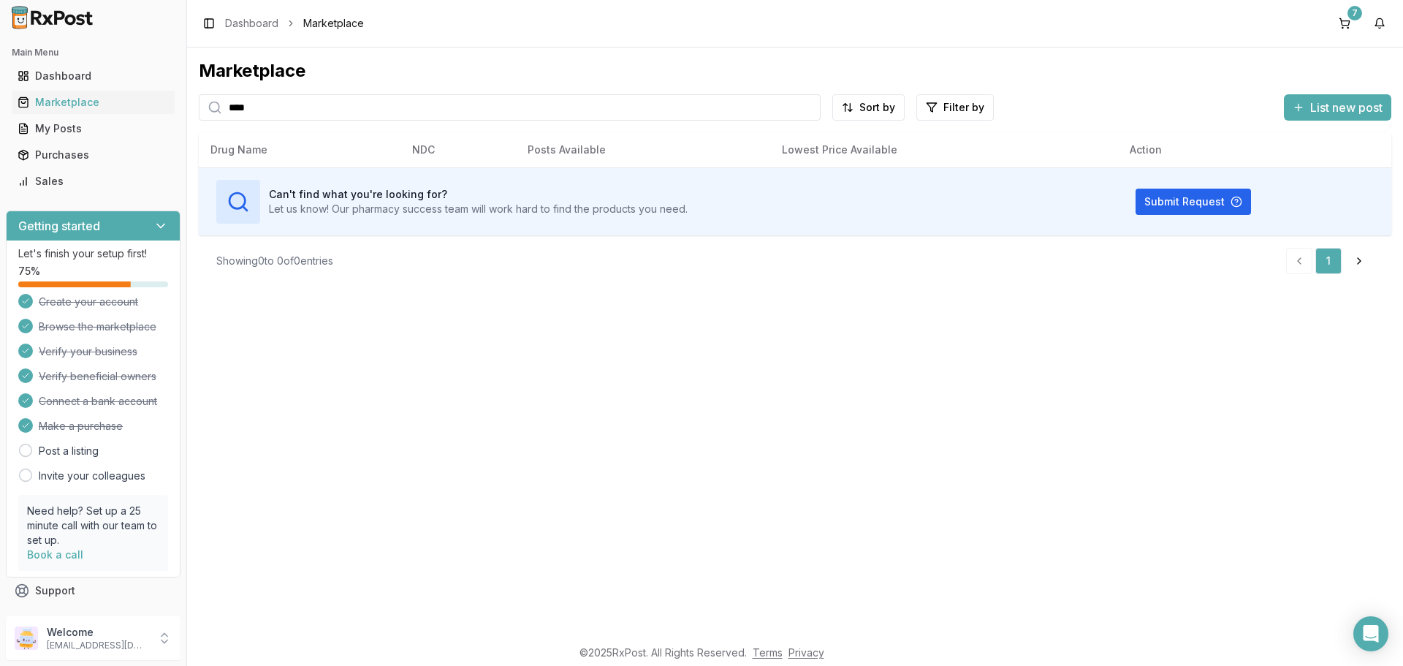
drag, startPoint x: 333, startPoint y: 99, endPoint x: 221, endPoint y: 114, distance: 112.7
click at [221, 114] on div "****" at bounding box center [510, 107] width 622 height 26
paste input "*********"
type input "**********"
click at [1340, 12] on button "7" at bounding box center [1344, 23] width 23 height 23
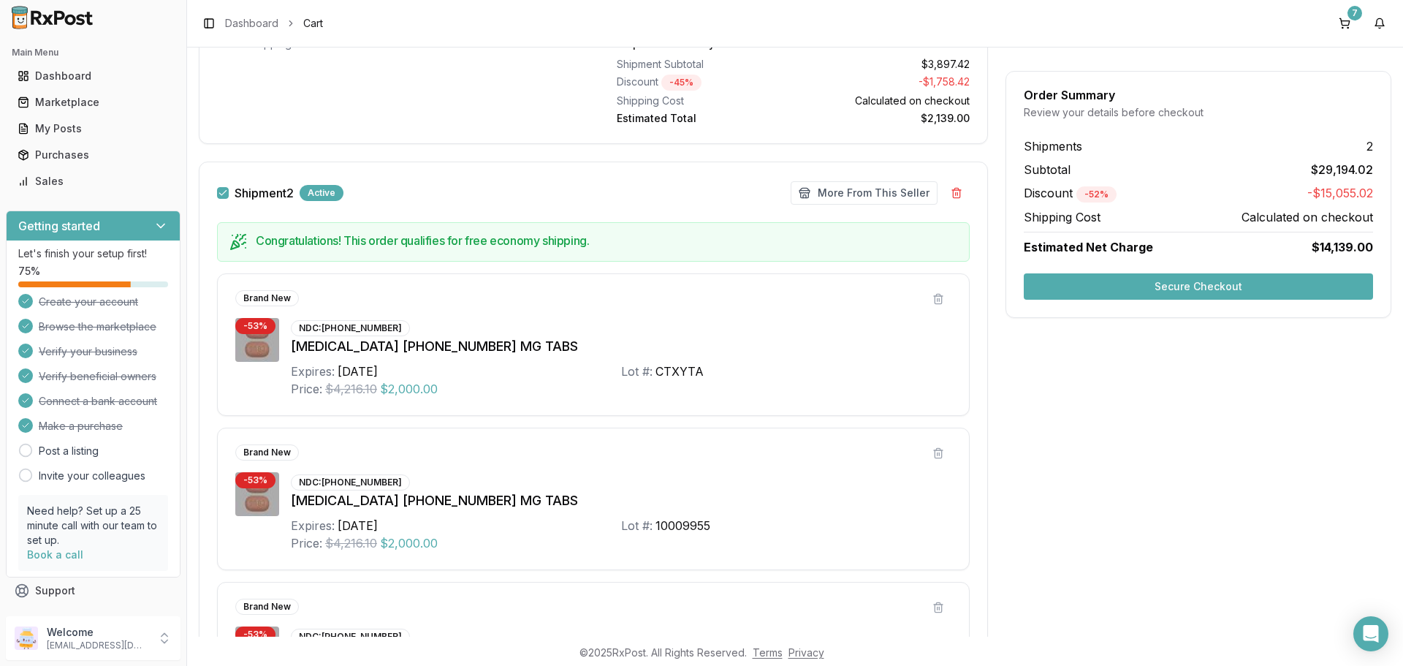
scroll to position [511, 0]
click at [1108, 286] on button "Secure Checkout" at bounding box center [1198, 286] width 349 height 26
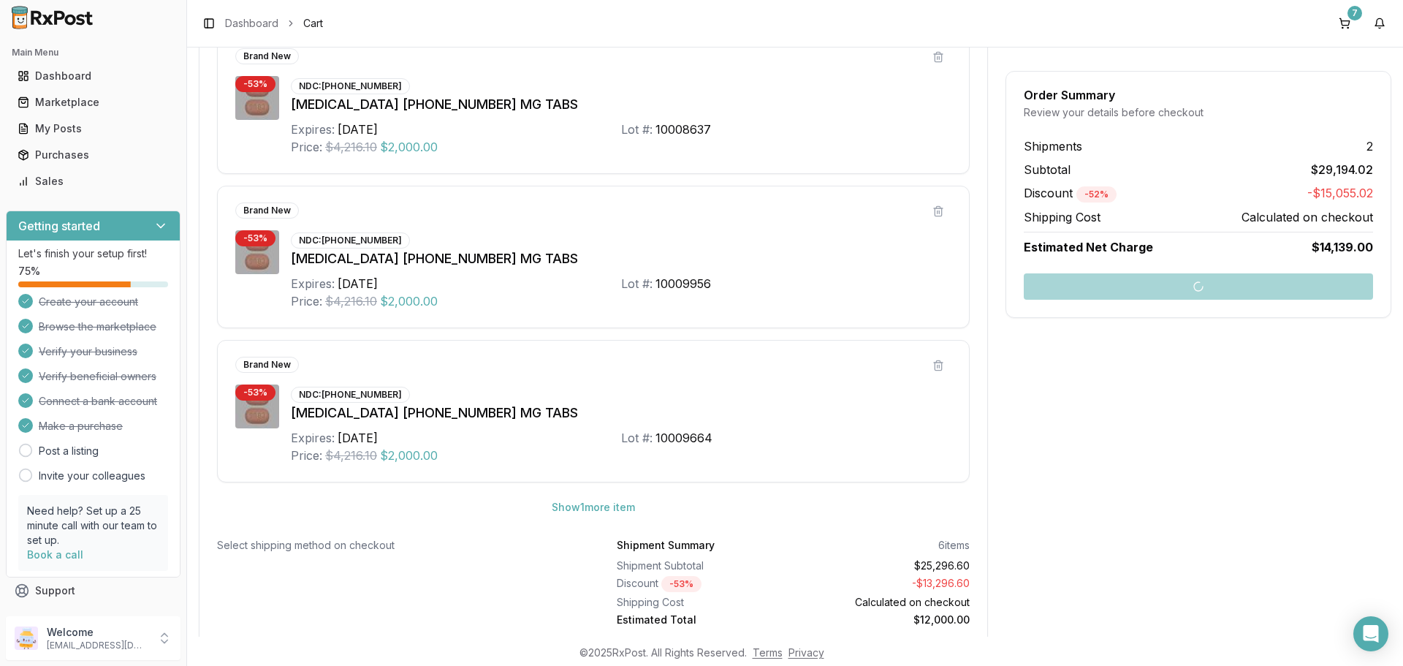
scroll to position [1111, 0]
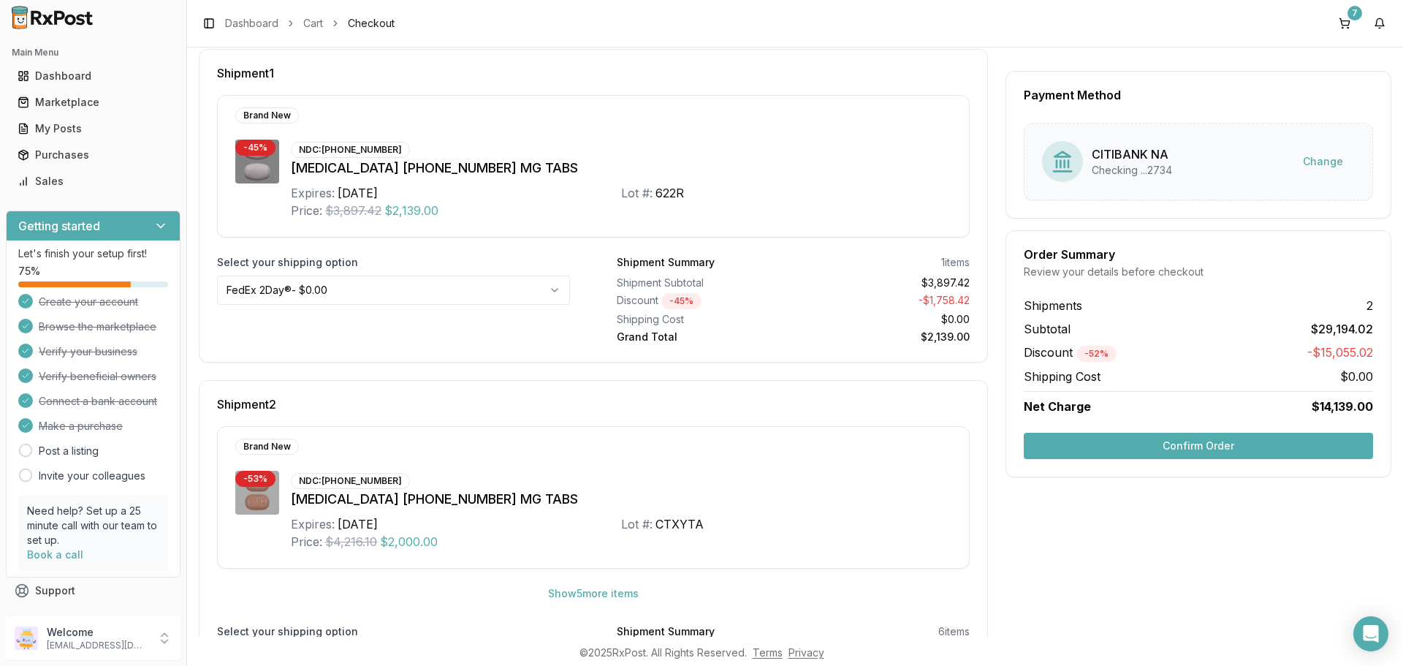
scroll to position [338, 0]
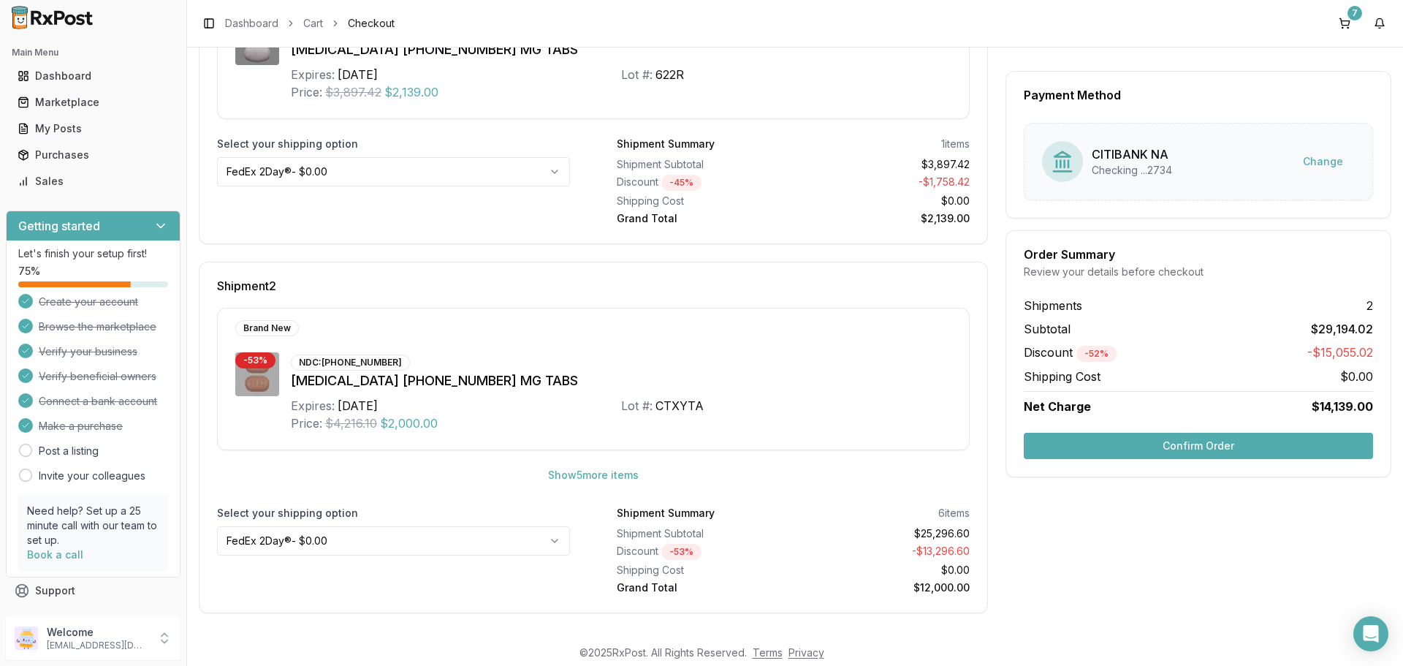
click at [392, 534] on html "Main Menu Dashboard Marketplace My Posts Purchases Sales Getting started Let's …" at bounding box center [701, 333] width 1403 height 666
click at [1224, 450] on button "Confirm Order" at bounding box center [1198, 446] width 349 height 26
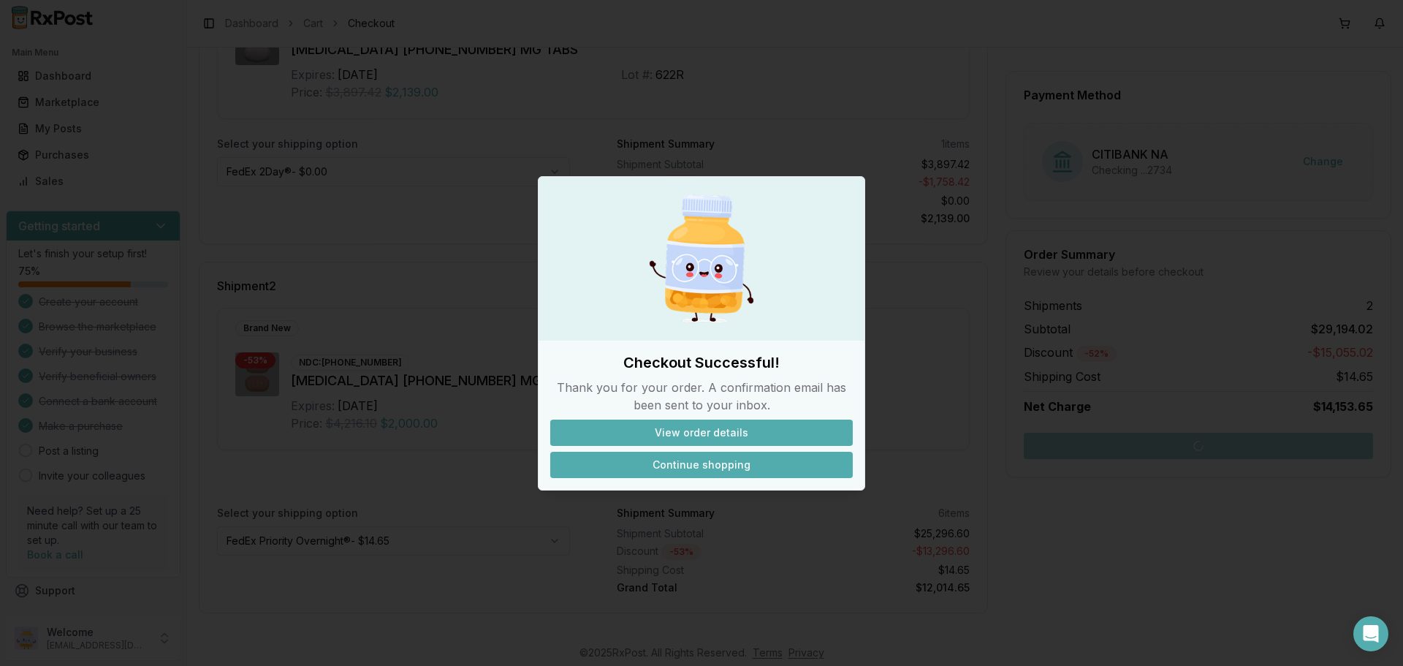
click at [712, 462] on button "Continue shopping" at bounding box center [701, 465] width 302 height 26
